Goal: Task Accomplishment & Management: Manage account settings

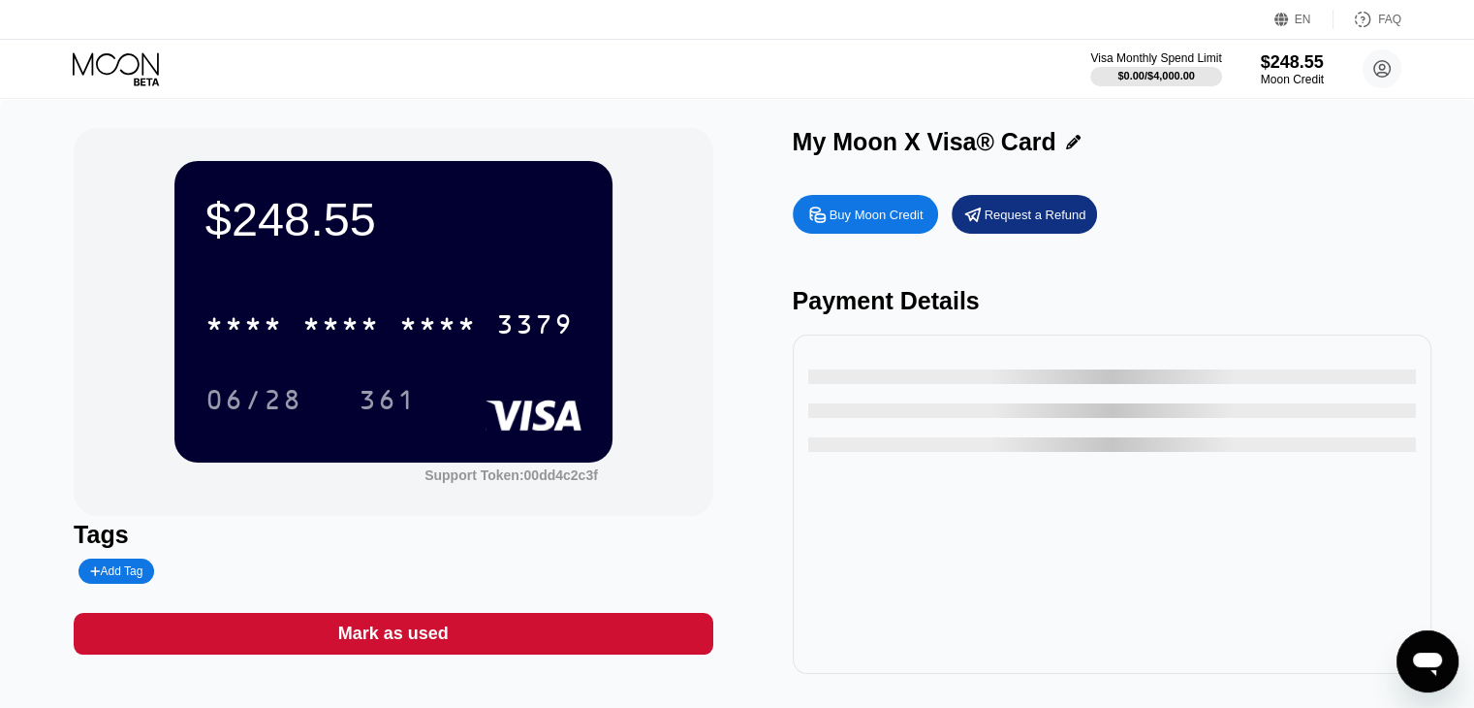
click at [359, 261] on div "$248.55 * * * * * * * * * * * * 3379 06/28 361" at bounding box center [393, 311] width 438 height 301
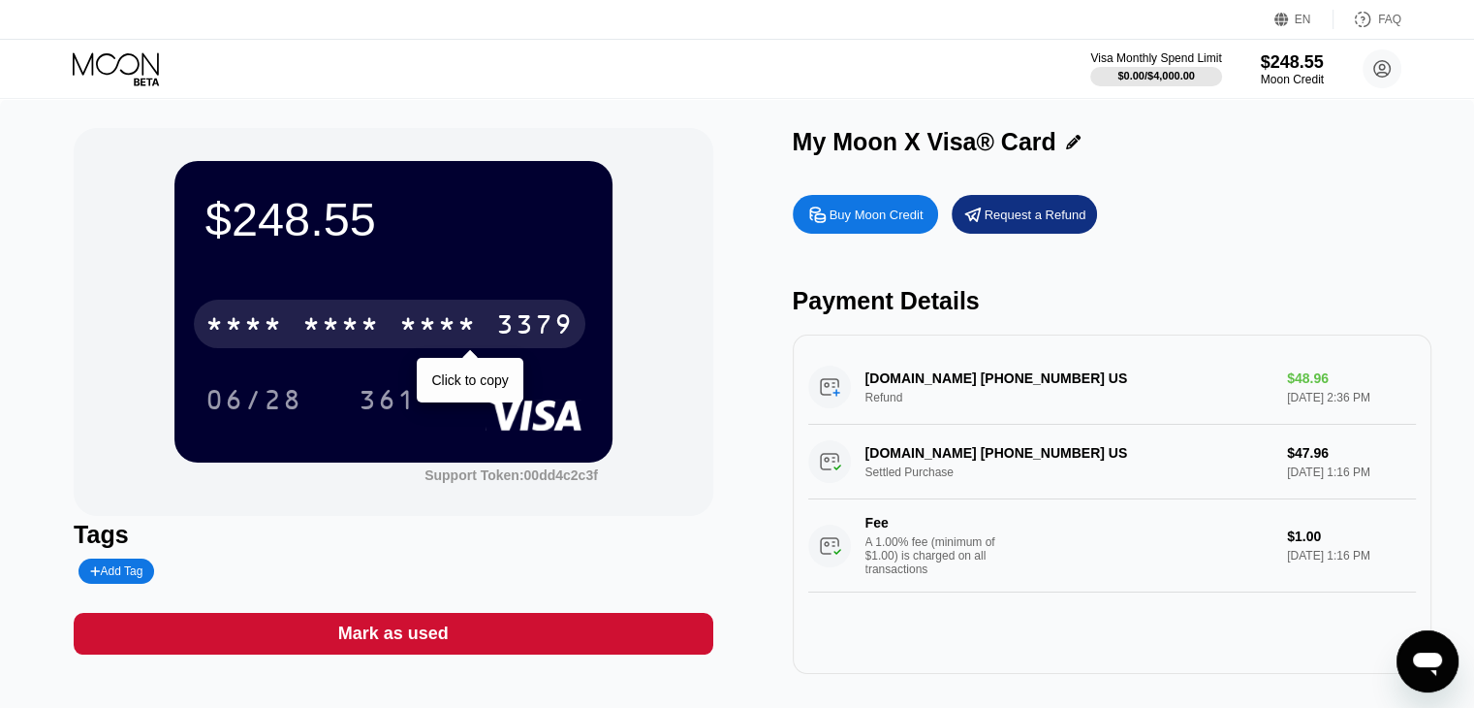
click at [376, 320] on div "* * * *" at bounding box center [341, 326] width 78 height 31
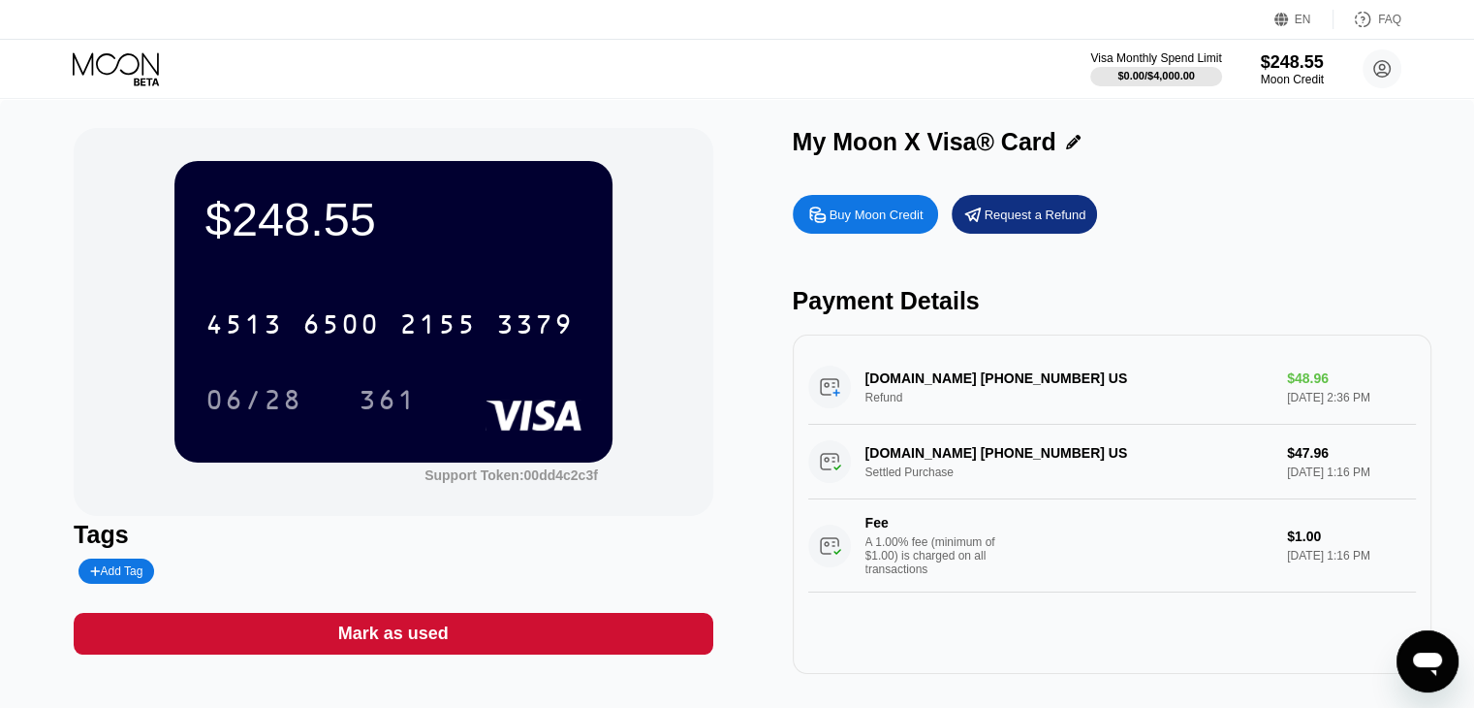
click at [246, 220] on div "$248.55" at bounding box center [394, 219] width 376 height 54
click at [321, 276] on div "$248.55 4513 6500 2155 3379 06/28 361" at bounding box center [393, 311] width 438 height 301
click at [121, 71] on icon at bounding box center [116, 63] width 86 height 22
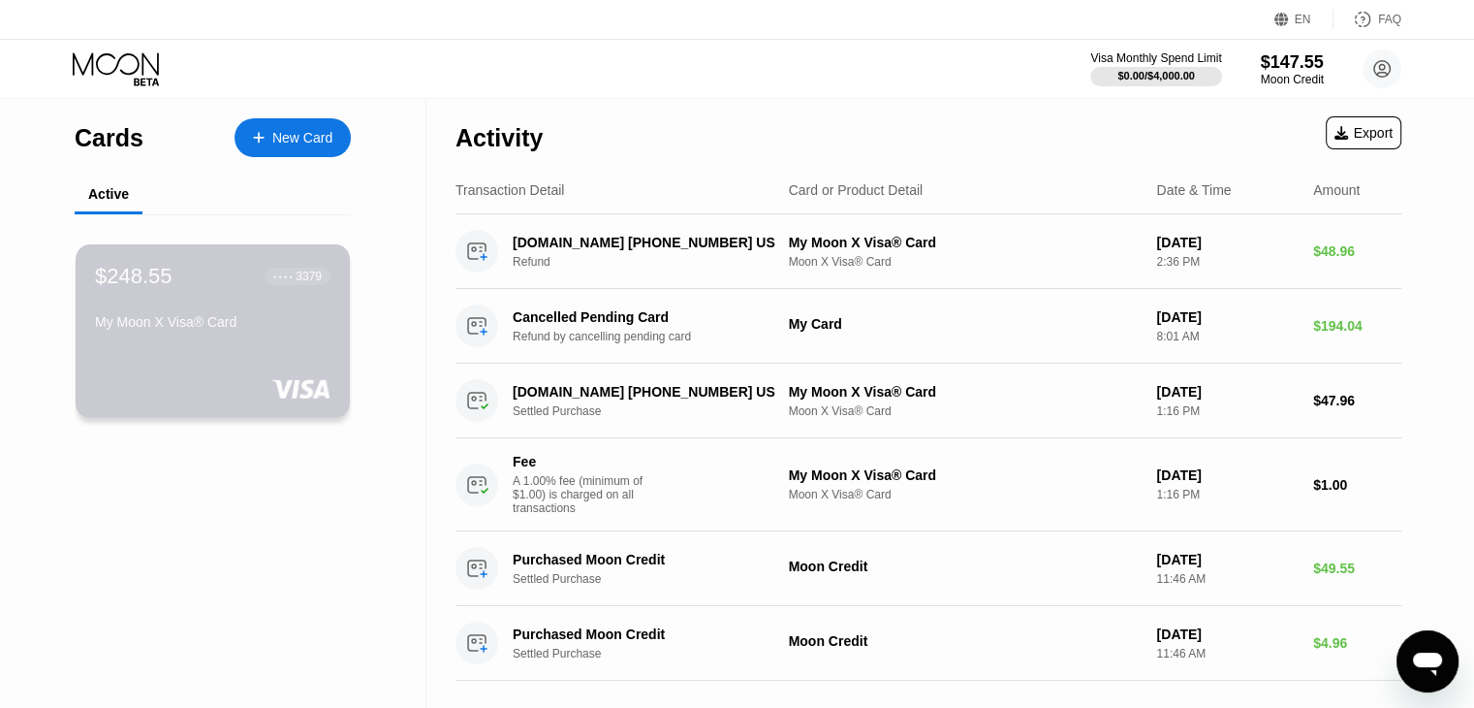
click at [225, 330] on div "My Moon X Visa® Card" at bounding box center [213, 322] width 236 height 16
